Goal: Answer question/provide support: Share knowledge or assist other users

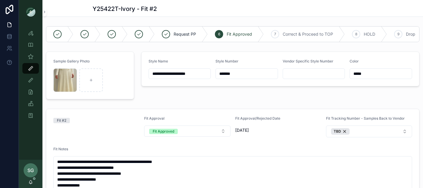
scroll to position [229, 0]
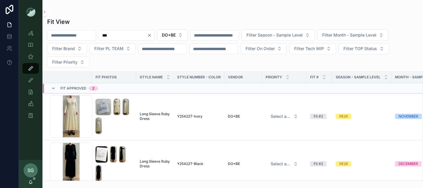
click at [154, 34] on button "Clear" at bounding box center [150, 35] width 7 height 5
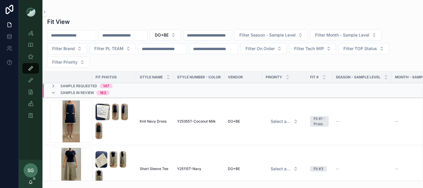
click at [181, 34] on button "DO+BE" at bounding box center [165, 35] width 31 height 11
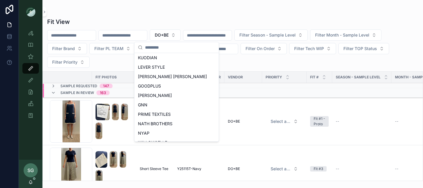
scroll to position [273, 0]
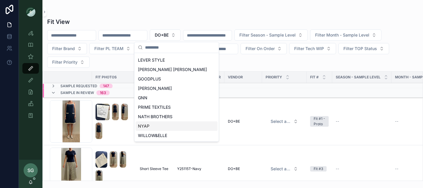
click at [151, 127] on div "NYAP" at bounding box center [177, 126] width 82 height 9
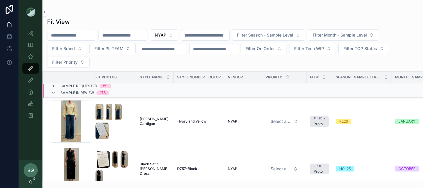
click at [287, 48] on button "Filter On Order" at bounding box center [264, 48] width 46 height 11
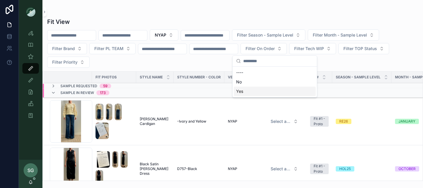
click at [250, 91] on div "Yes" at bounding box center [275, 91] width 82 height 9
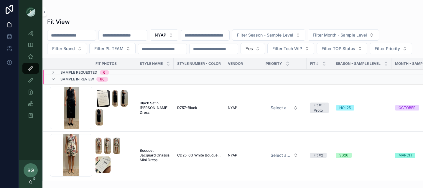
click at [367, 36] on span "Filter Month - Sample Level" at bounding box center [340, 35] width 54 height 6
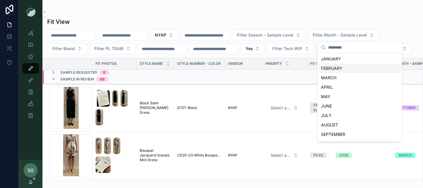
click at [333, 70] on div "FEBRUARY" at bounding box center [360, 68] width 82 height 9
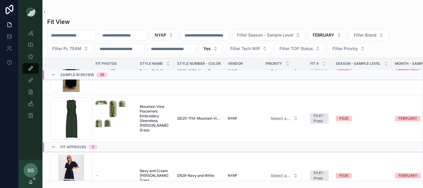
scroll to position [1146, 0]
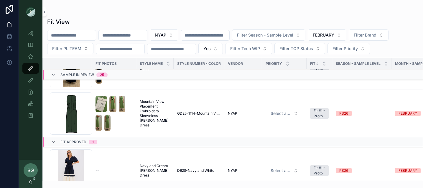
click at [347, 37] on button "FEBRUARY" at bounding box center [327, 35] width 39 height 11
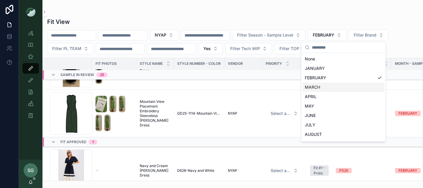
click at [320, 86] on div "MARCH" at bounding box center [344, 87] width 82 height 9
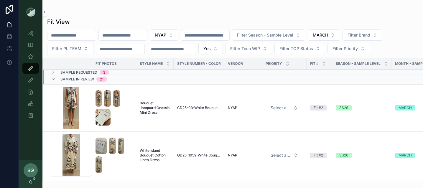
click at [179, 35] on button "NYAP" at bounding box center [164, 35] width 29 height 11
click at [294, 14] on div "Fit View NYAP Filter Season - Sample Level MARCH Filter Brand Filter PL TEAM Ye…" at bounding box center [232, 97] width 381 height 167
click at [340, 33] on button "MARCH" at bounding box center [324, 35] width 32 height 11
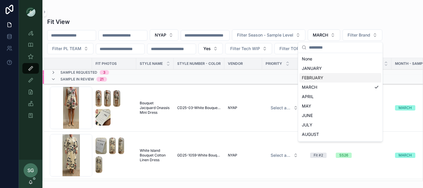
click at [326, 78] on div "FEBRUARY" at bounding box center [341, 77] width 82 height 9
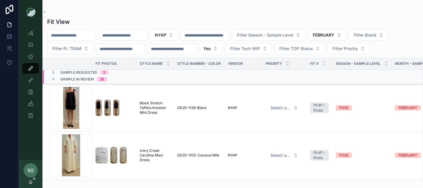
click at [347, 34] on button "FEBRUARY" at bounding box center [327, 35] width 39 height 11
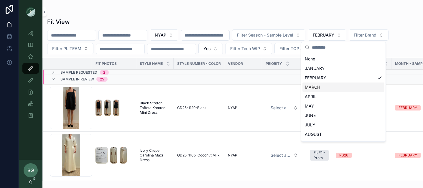
click at [318, 87] on div "MARCH" at bounding box center [344, 87] width 82 height 9
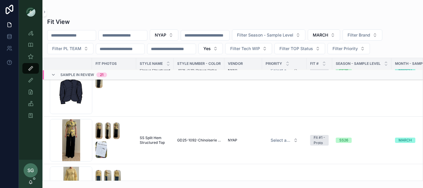
scroll to position [690, 0]
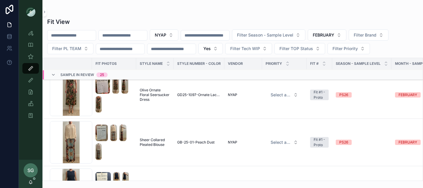
scroll to position [645, 0]
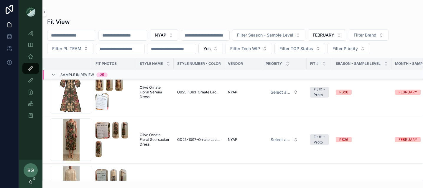
click at [179, 38] on button "NYAP" at bounding box center [164, 35] width 29 height 11
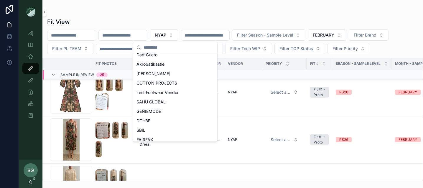
scroll to position [87, 0]
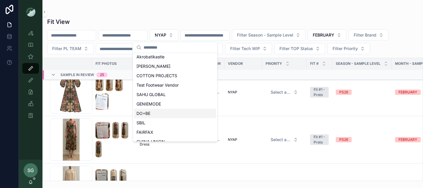
click at [147, 115] on span "DO+BE" at bounding box center [144, 114] width 14 height 6
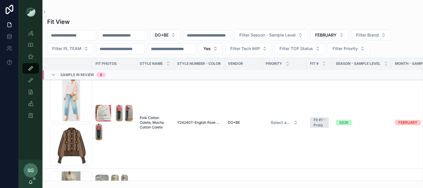
scroll to position [8, 0]
click at [121, 117] on img "scrollable content" at bounding box center [119, 113] width 7 height 17
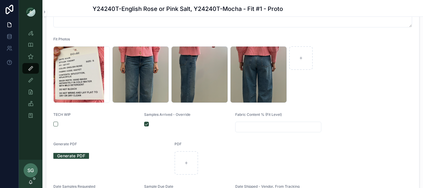
scroll to position [158, 0]
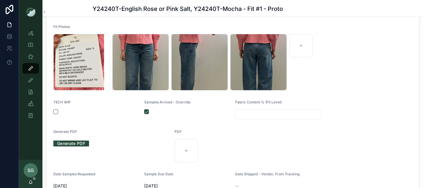
click at [145, 74] on div "Screenshot-2025-09-04-at-4.11.34-PM .png" at bounding box center [140, 62] width 57 height 57
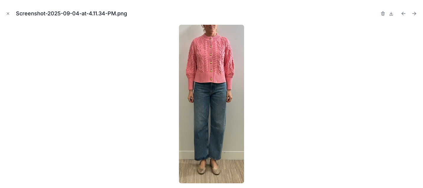
click at [5, 14] on button "Close modal" at bounding box center [8, 13] width 6 height 6
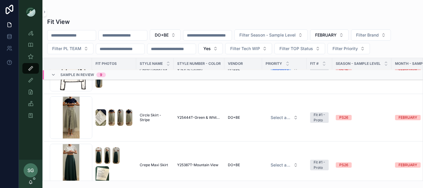
scroll to position [321, 0]
click at [87, 50] on button "Filter PL TEAM" at bounding box center [70, 48] width 46 height 11
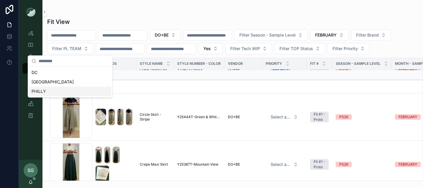
click at [66, 89] on div "PHILLY" at bounding box center [70, 91] width 82 height 9
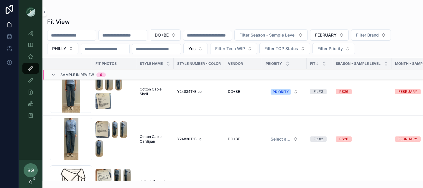
scroll to position [233, 0]
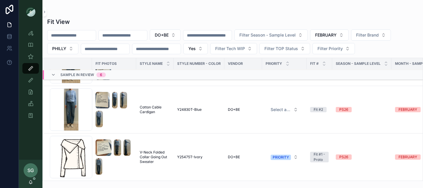
click at [349, 35] on button "FEBRUARY" at bounding box center [329, 35] width 39 height 11
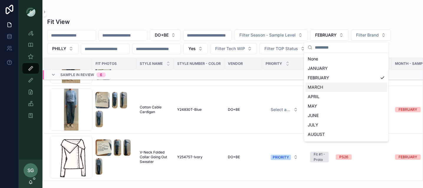
click at [320, 86] on div "MARCH" at bounding box center [347, 87] width 82 height 9
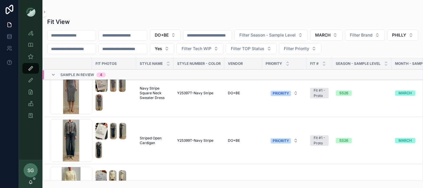
scroll to position [93, 0]
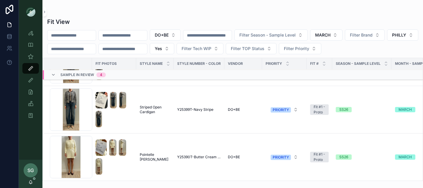
click at [343, 36] on button "MARCH" at bounding box center [326, 35] width 32 height 11
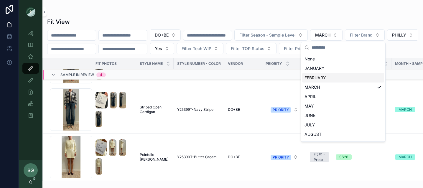
click at [319, 76] on div "FEBRUARY" at bounding box center [343, 77] width 82 height 9
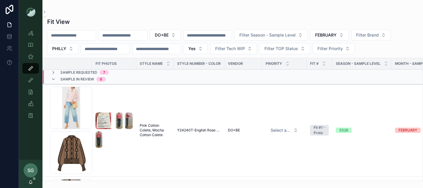
click at [55, 71] on icon "scrollable content" at bounding box center [53, 72] width 5 height 5
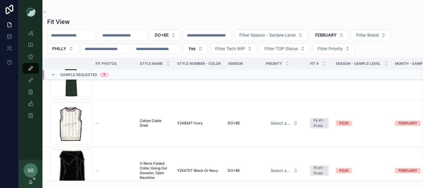
scroll to position [71, 0]
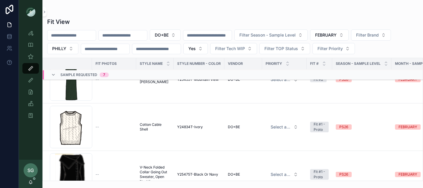
click at [85, 134] on div "Screenshot-2025-10-03-at-2.39.19-PM .png" at bounding box center [71, 127] width 42 height 42
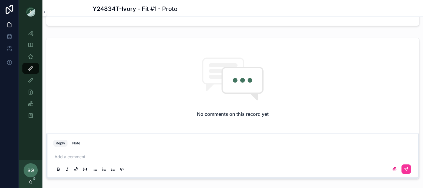
scroll to position [432, 0]
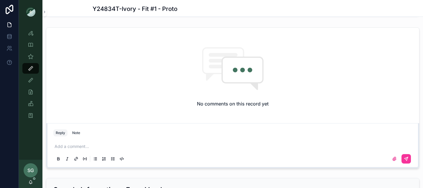
click at [97, 145] on p "scrollable content" at bounding box center [234, 147] width 359 height 6
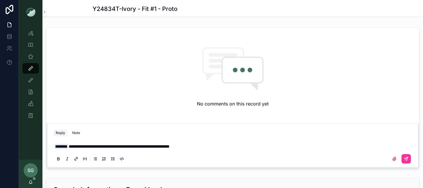
click at [149, 148] on span "**********" at bounding box center [119, 147] width 101 height 4
click at [406, 161] on icon "scrollable content" at bounding box center [406, 159] width 5 height 5
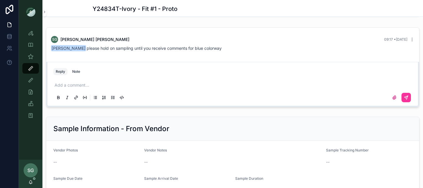
drag, startPoint x: 212, startPoint y: 48, endPoint x: 72, endPoint y: 52, distance: 139.6
click at [72, 52] on div "SG [PERSON_NAME] 09:17 • [DATE] [PERSON_NAME] please hold on sampling until you…" at bounding box center [233, 43] width 371 height 22
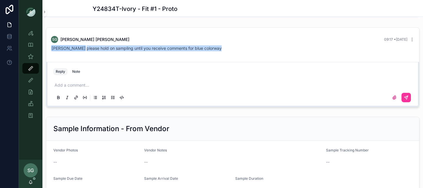
drag, startPoint x: 212, startPoint y: 48, endPoint x: 87, endPoint y: 45, distance: 125.4
click at [87, 45] on div "SG [PERSON_NAME] 09:17 • [DATE] [PERSON_NAME] please hold on sampling until you…" at bounding box center [233, 43] width 371 height 22
copy span "[PERSON_NAME] please hold on sampling until you receive comments for blue color…"
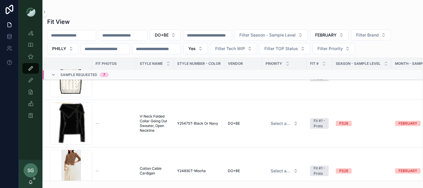
scroll to position [124, 0]
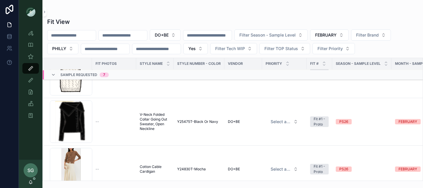
click at [151, 123] on span "V-Neck Folded Collar Going Out Sweater, Open Neckline" at bounding box center [155, 121] width 30 height 19
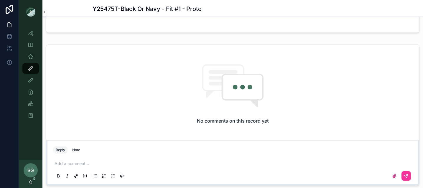
scroll to position [417, 0]
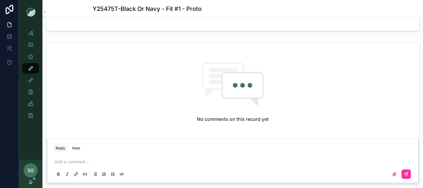
click at [98, 164] on p "scrollable content" at bounding box center [234, 162] width 359 height 6
click at [407, 173] on icon "scrollable content" at bounding box center [406, 174] width 5 height 5
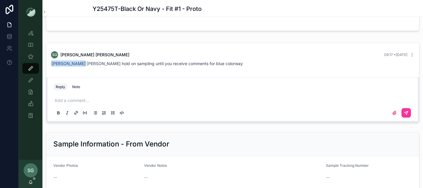
click at [414, 54] on icon "scrollable content" at bounding box center [412, 55] width 5 height 5
click at [411, 44] on span "Delete comment" at bounding box center [405, 44] width 28 height 5
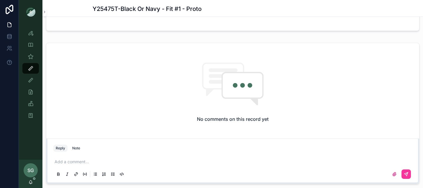
click at [158, 154] on div "Add a comment..." at bounding box center [233, 168] width 366 height 30
click at [136, 162] on p "scrollable content" at bounding box center [234, 162] width 359 height 6
click at [409, 174] on icon "scrollable content" at bounding box center [406, 174] width 5 height 5
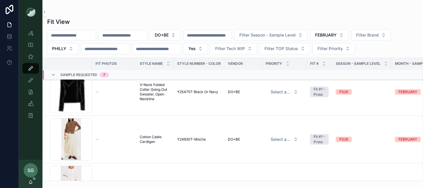
scroll to position [147, 0]
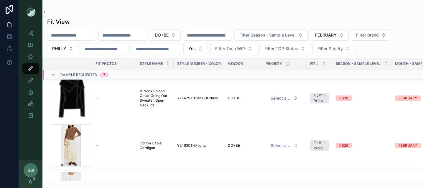
click at [145, 145] on span "Cotton Cable Cardigan" at bounding box center [155, 145] width 30 height 9
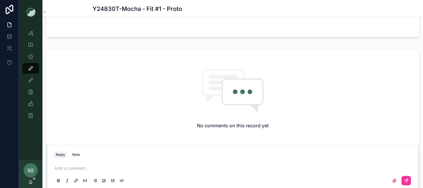
scroll to position [412, 0]
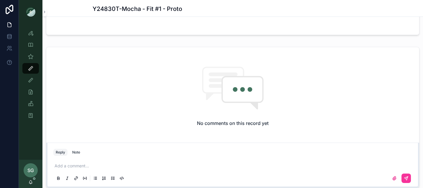
click at [90, 166] on p "scrollable content" at bounding box center [234, 166] width 359 height 6
drag, startPoint x: 92, startPoint y: 166, endPoint x: 76, endPoint y: 166, distance: 15.9
click at [76, 166] on span "**********" at bounding box center [125, 166] width 113 height 4
click at [408, 178] on icon "scrollable content" at bounding box center [406, 178] width 5 height 5
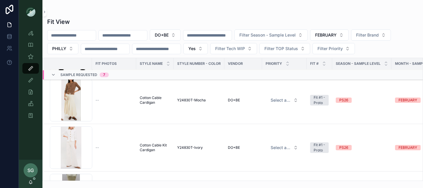
scroll to position [194, 0]
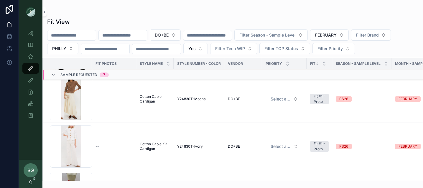
click at [143, 146] on span "Cotton Cable Kit Cardigan" at bounding box center [155, 146] width 30 height 9
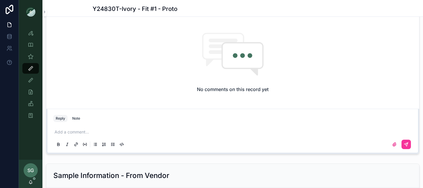
scroll to position [446, 0]
click at [90, 135] on p "scrollable content" at bounding box center [234, 133] width 359 height 6
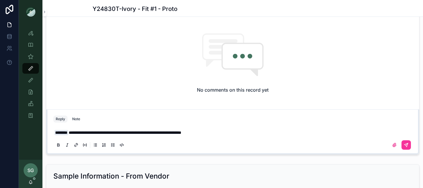
click at [93, 132] on span "**********" at bounding box center [125, 133] width 113 height 4
click at [412, 145] on div "scrollable content" at bounding box center [232, 145] width 359 height 12
click at [403, 145] on button "scrollable content" at bounding box center [406, 144] width 9 height 9
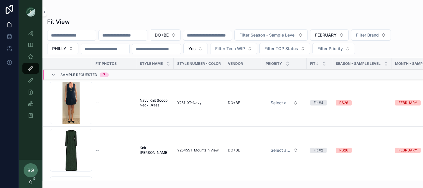
click at [337, 32] on span "FEBRUARY" at bounding box center [326, 35] width 22 height 6
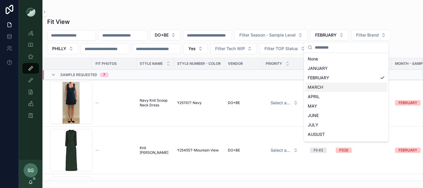
click at [320, 87] on div "MARCH" at bounding box center [347, 87] width 82 height 9
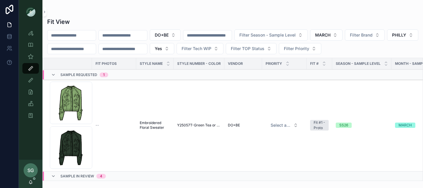
click at [174, 49] on button "Yes" at bounding box center [162, 48] width 24 height 11
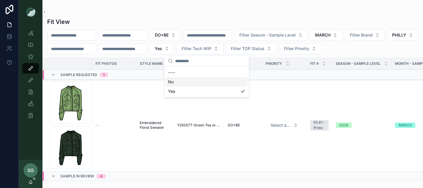
click at [181, 73] on div "----" at bounding box center [207, 72] width 82 height 9
